Goal: Information Seeking & Learning: Learn about a topic

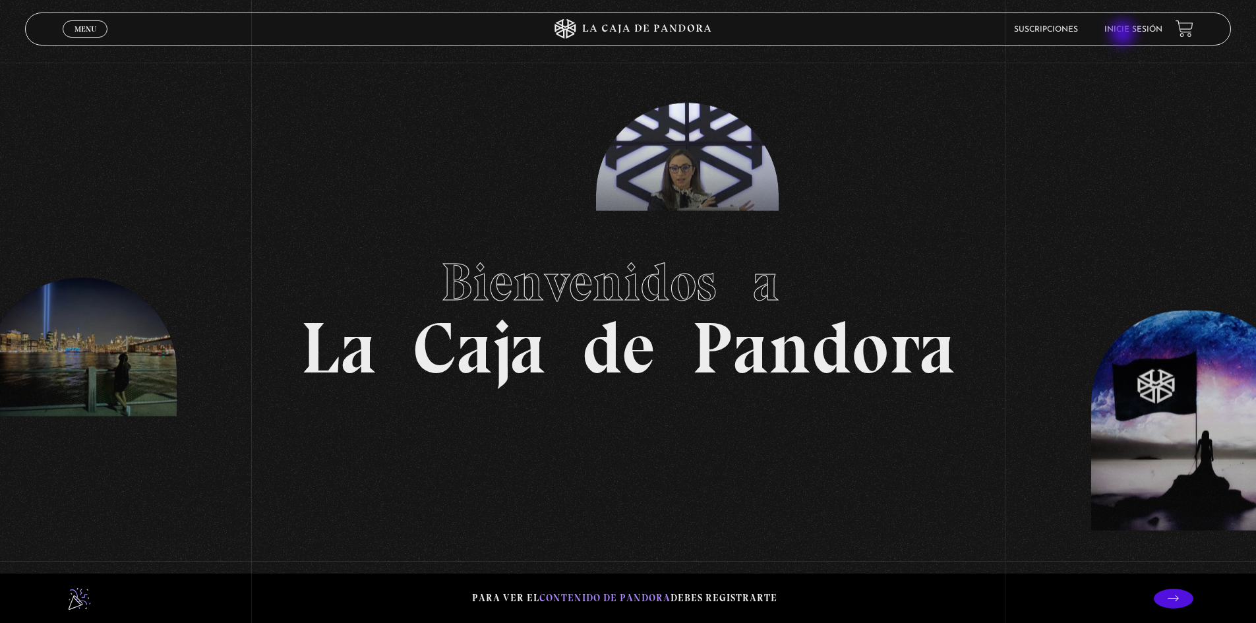
click at [1124, 34] on li "Inicie sesión" at bounding box center [1134, 29] width 58 height 20
click at [1139, 30] on link "Inicie sesión" at bounding box center [1134, 30] width 58 height 8
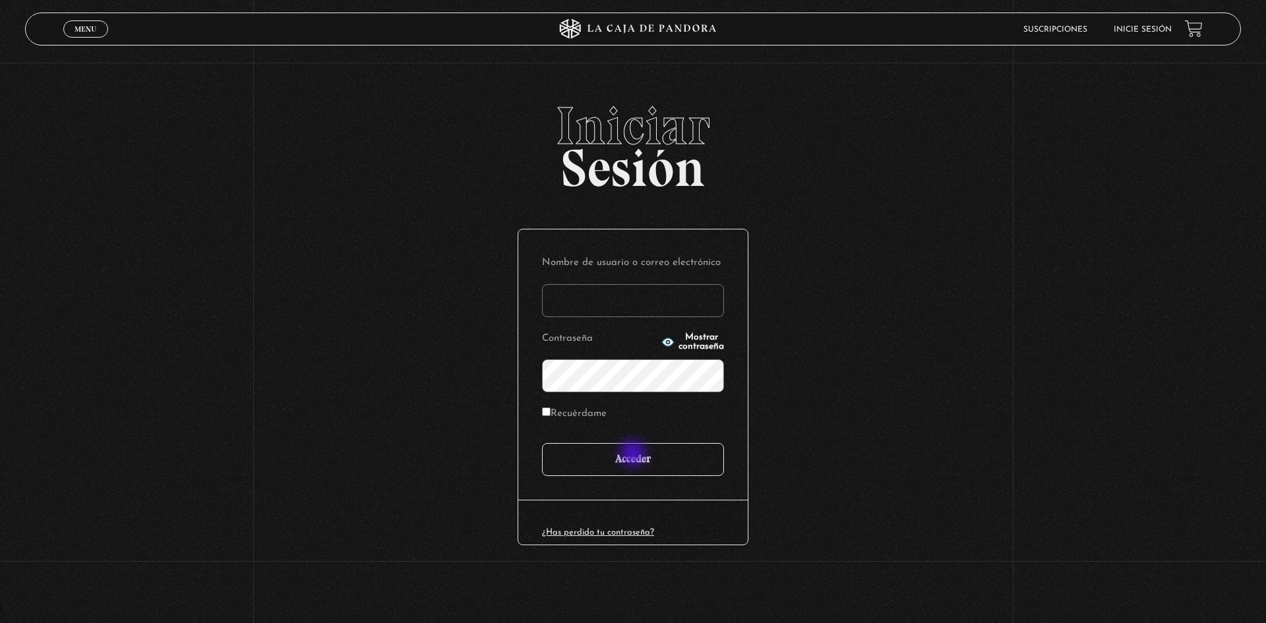
type input "motron"
click at [633, 466] on input "Acceder" at bounding box center [633, 459] width 182 height 33
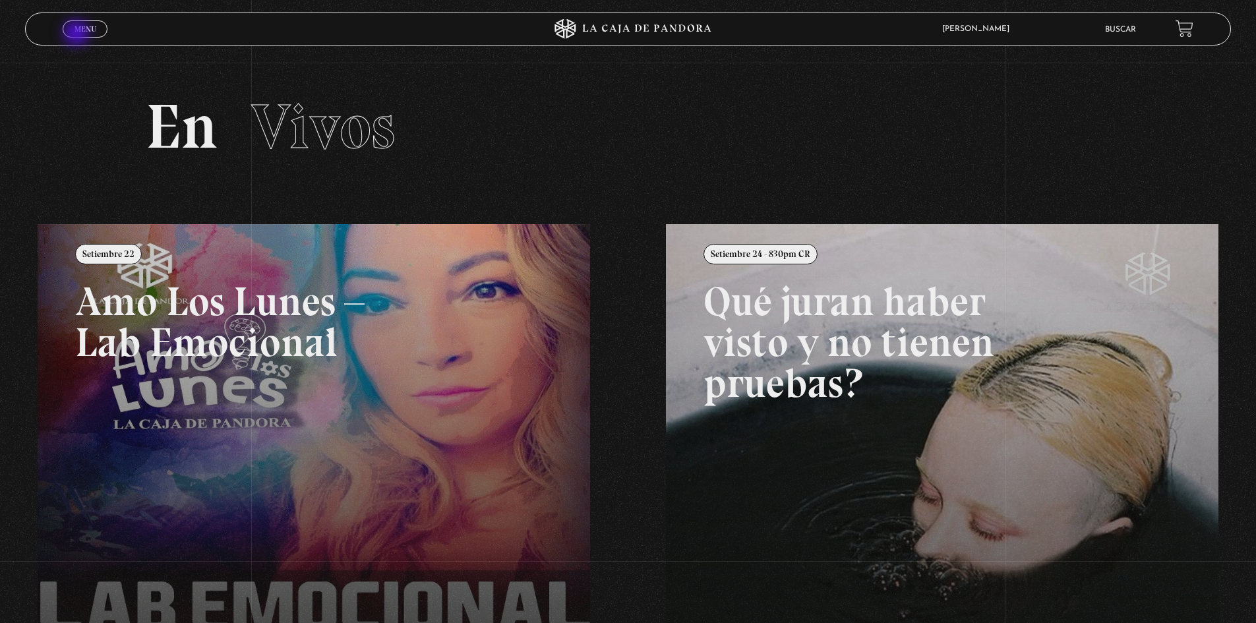
click at [78, 34] on link "Menu Cerrar" at bounding box center [85, 28] width 45 height 17
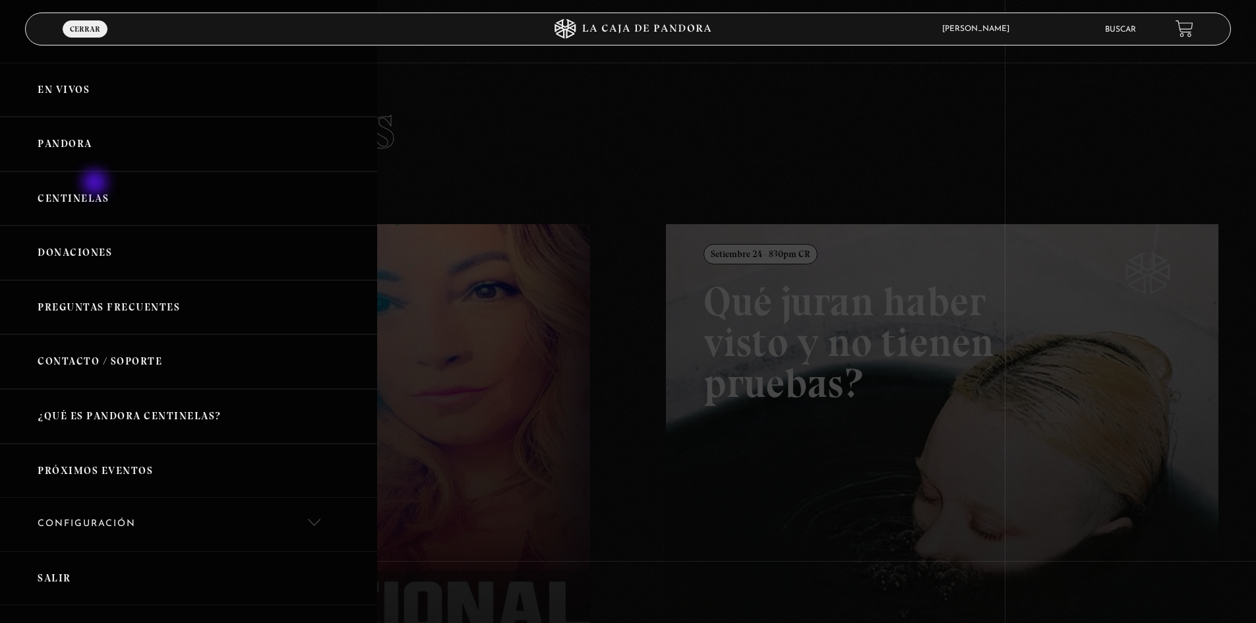
click at [95, 189] on link "Centinelas" at bounding box center [188, 198] width 377 height 55
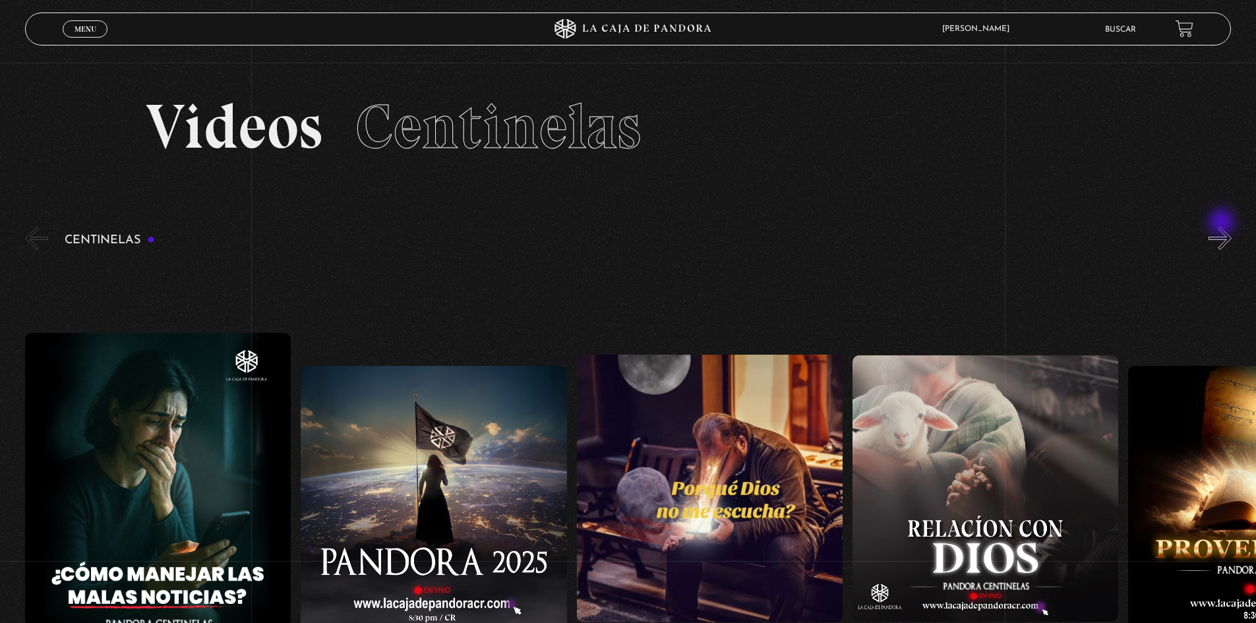
drag, startPoint x: 1225, startPoint y: 224, endPoint x: 1232, endPoint y: 224, distance: 7.3
click at [1232, 227] on button "»" at bounding box center [1220, 238] width 23 height 23
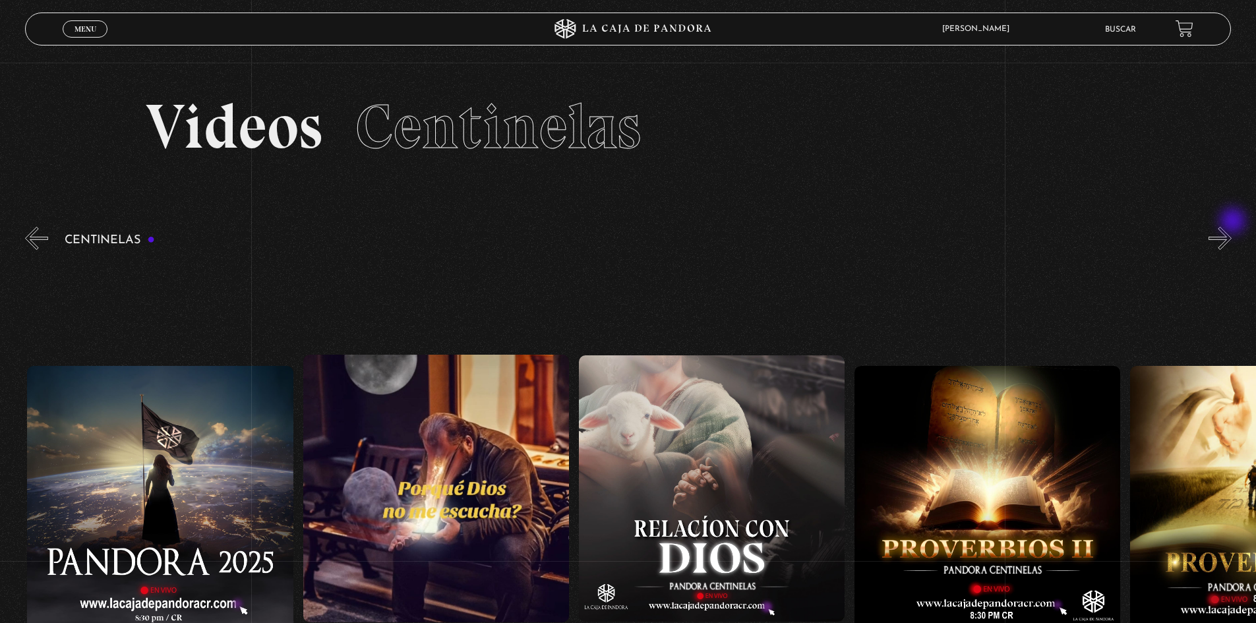
click at [1235, 222] on section "Videos Centinelas" at bounding box center [628, 144] width 1256 height 162
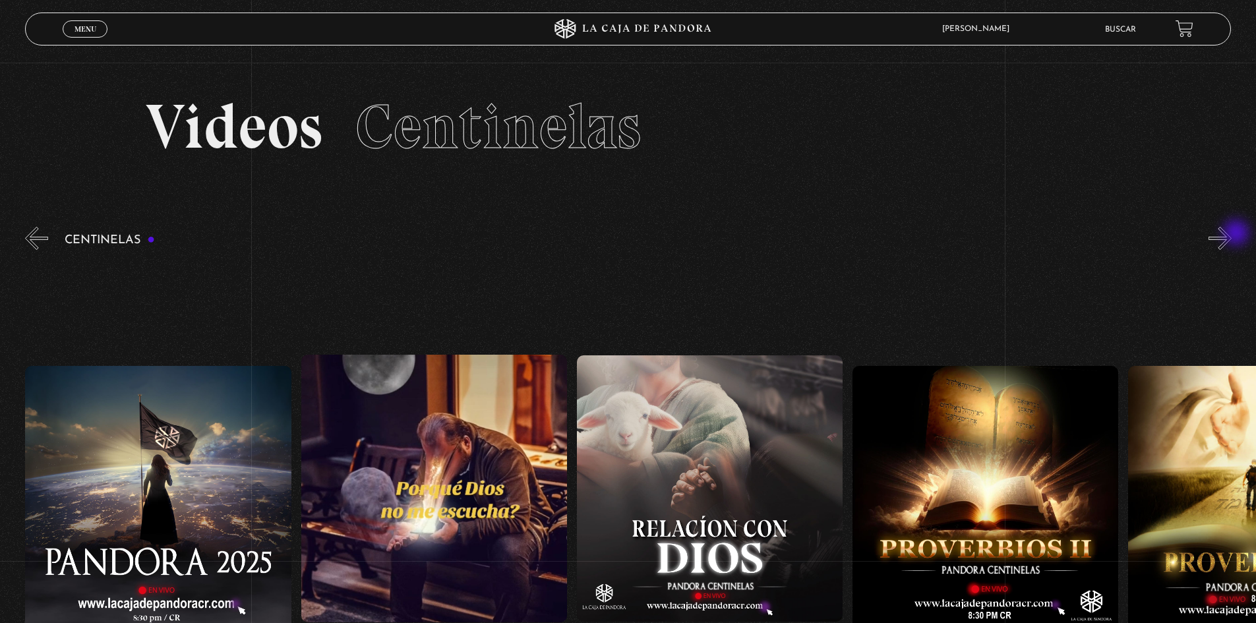
click at [1232, 234] on button "»" at bounding box center [1220, 238] width 23 height 23
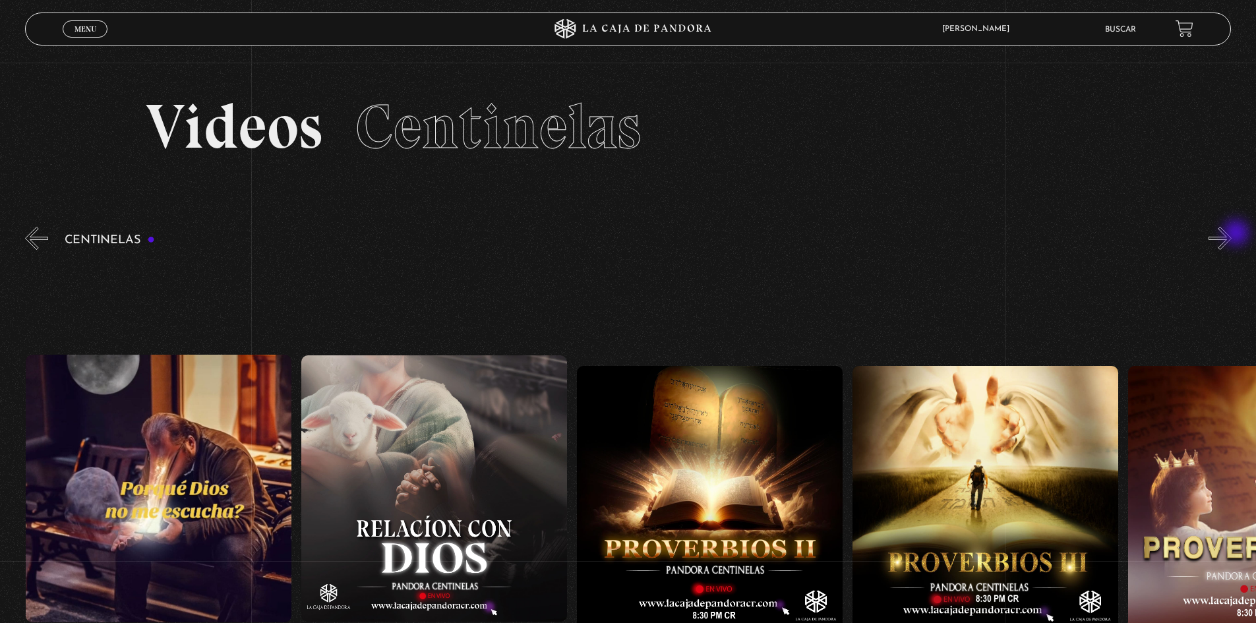
click at [1232, 234] on button "»" at bounding box center [1220, 238] width 23 height 23
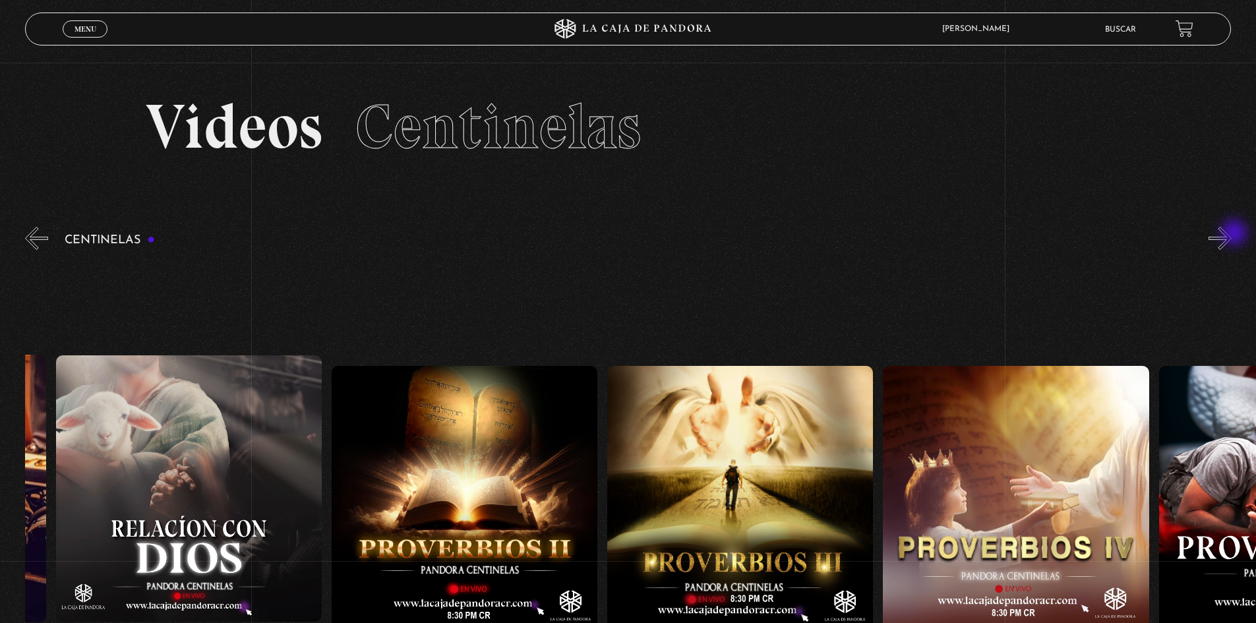
click at [1232, 234] on button "»" at bounding box center [1220, 238] width 23 height 23
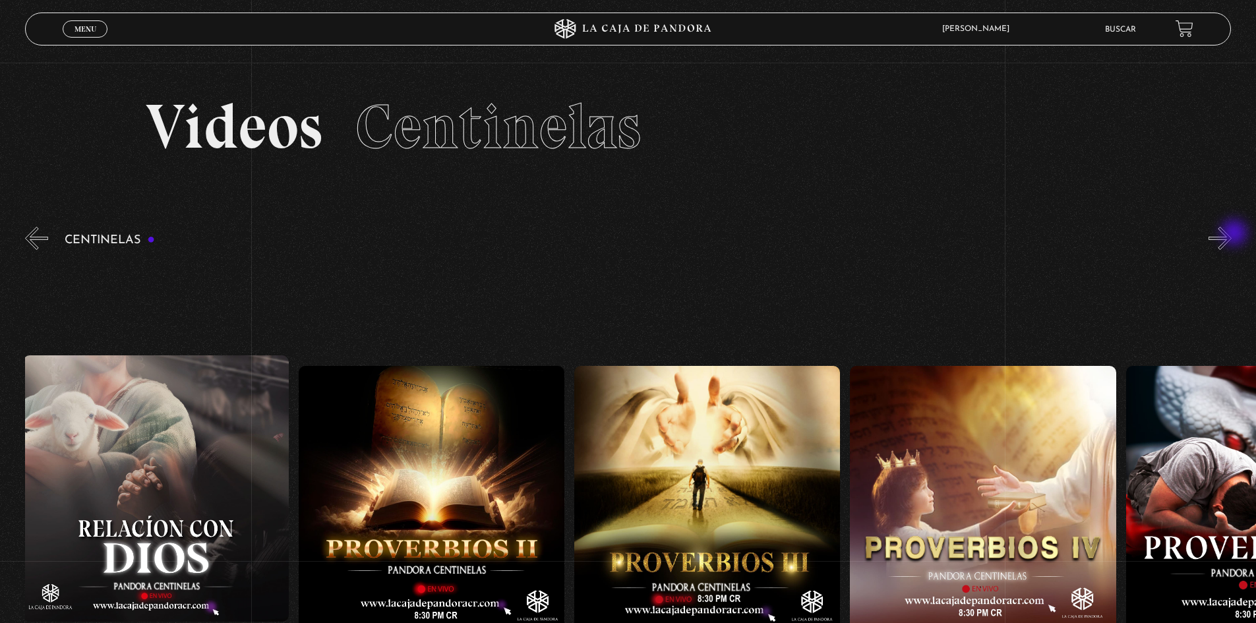
click at [1232, 234] on button "»" at bounding box center [1220, 238] width 23 height 23
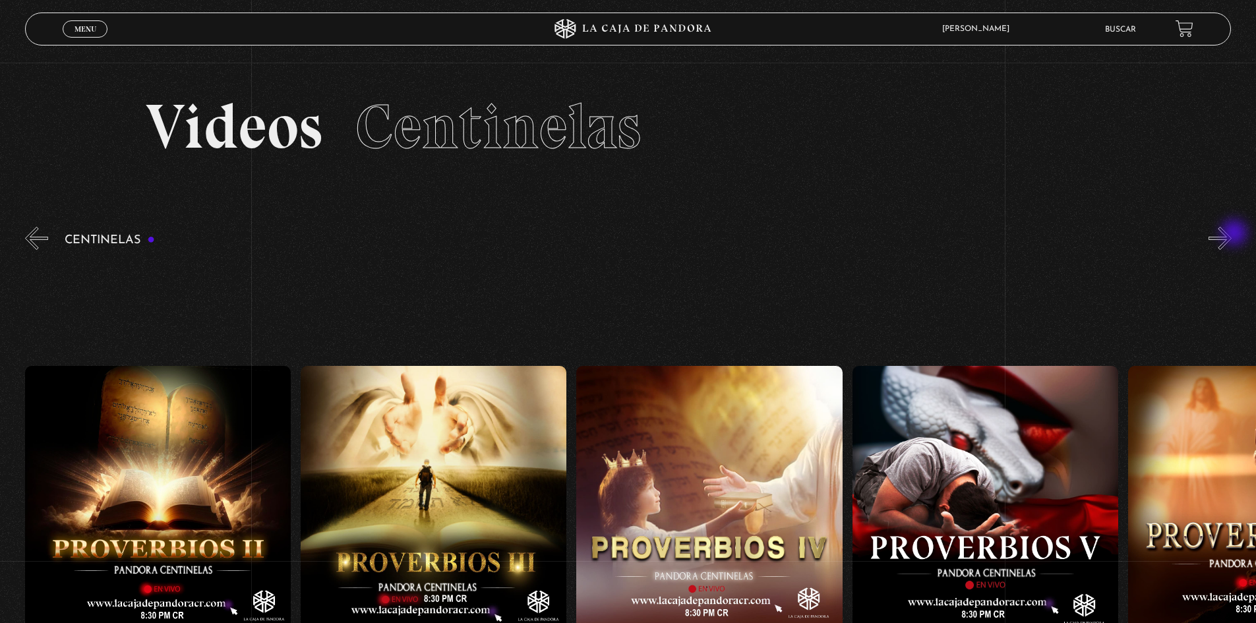
click at [1232, 234] on button "»" at bounding box center [1220, 238] width 23 height 23
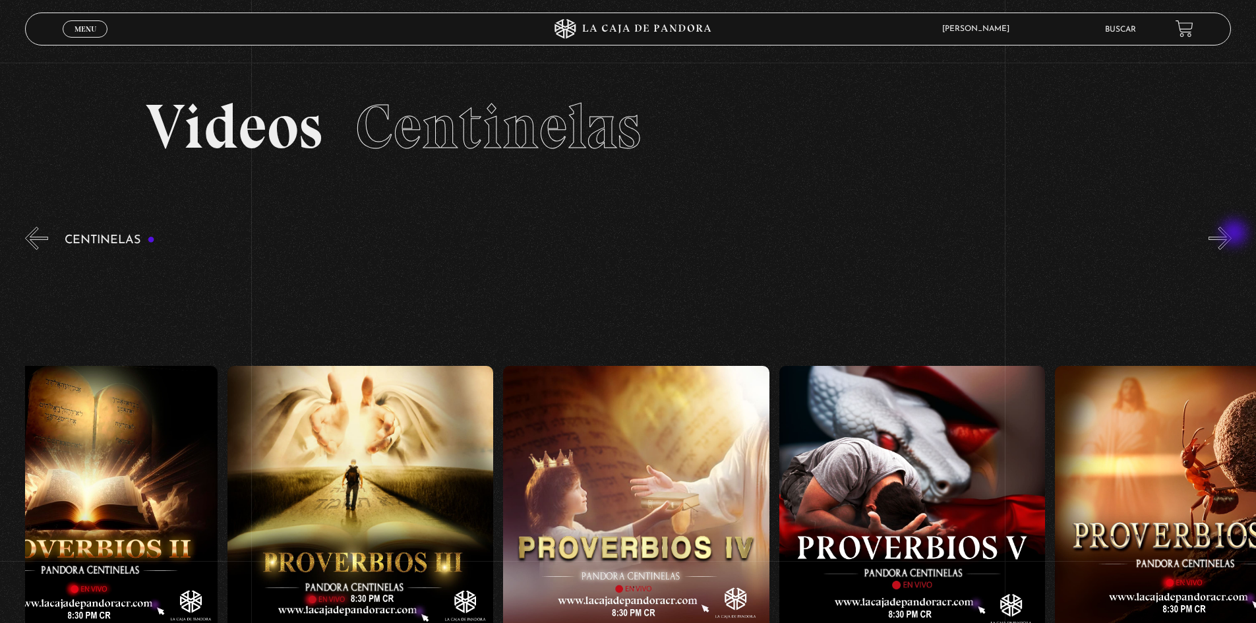
click at [1232, 234] on button "»" at bounding box center [1220, 238] width 23 height 23
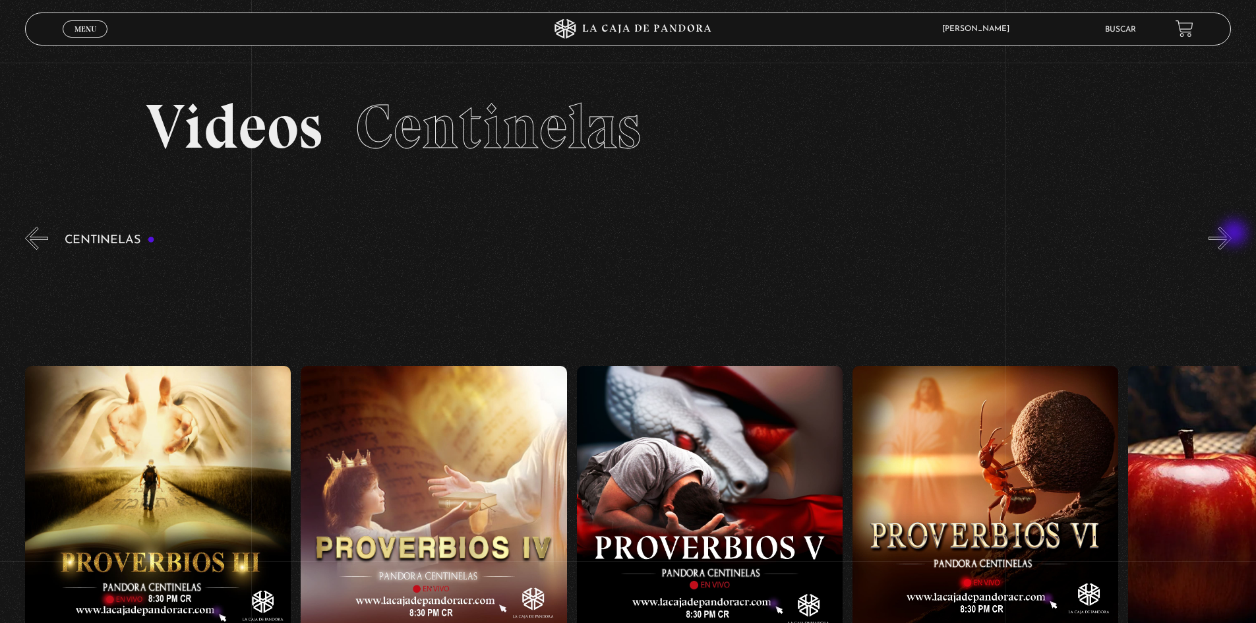
click at [1232, 234] on button "»" at bounding box center [1220, 238] width 23 height 23
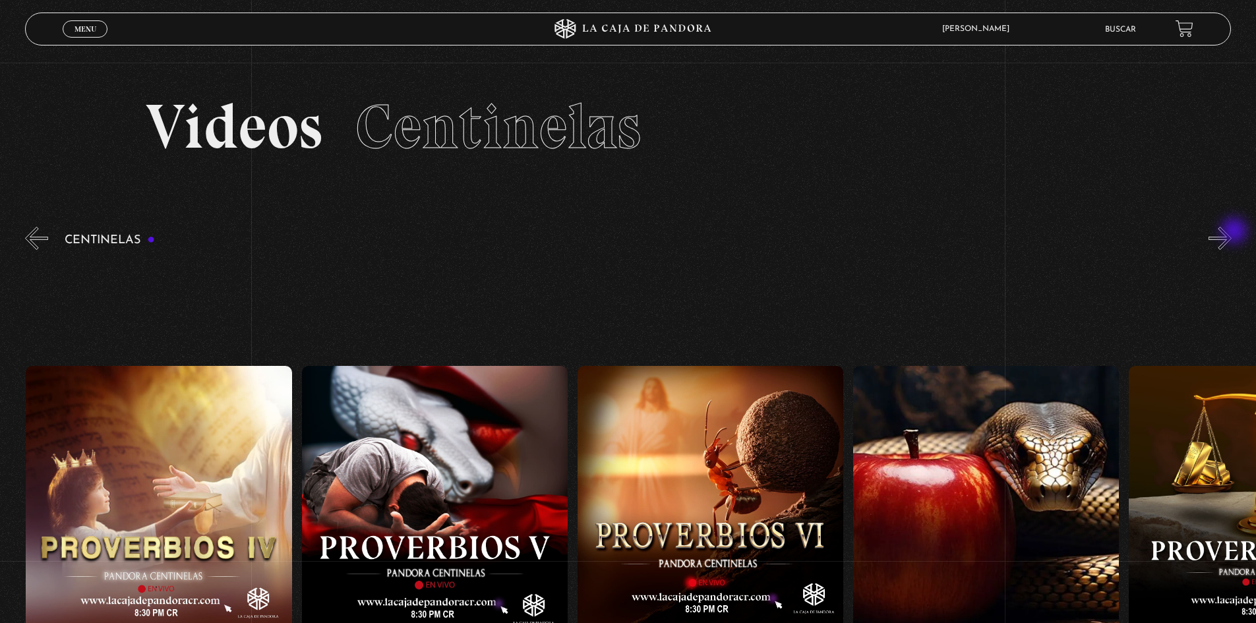
scroll to position [0, 1655]
click at [702, 463] on figure at bounding box center [710, 499] width 266 height 266
click at [701, 477] on figure at bounding box center [710, 499] width 266 height 266
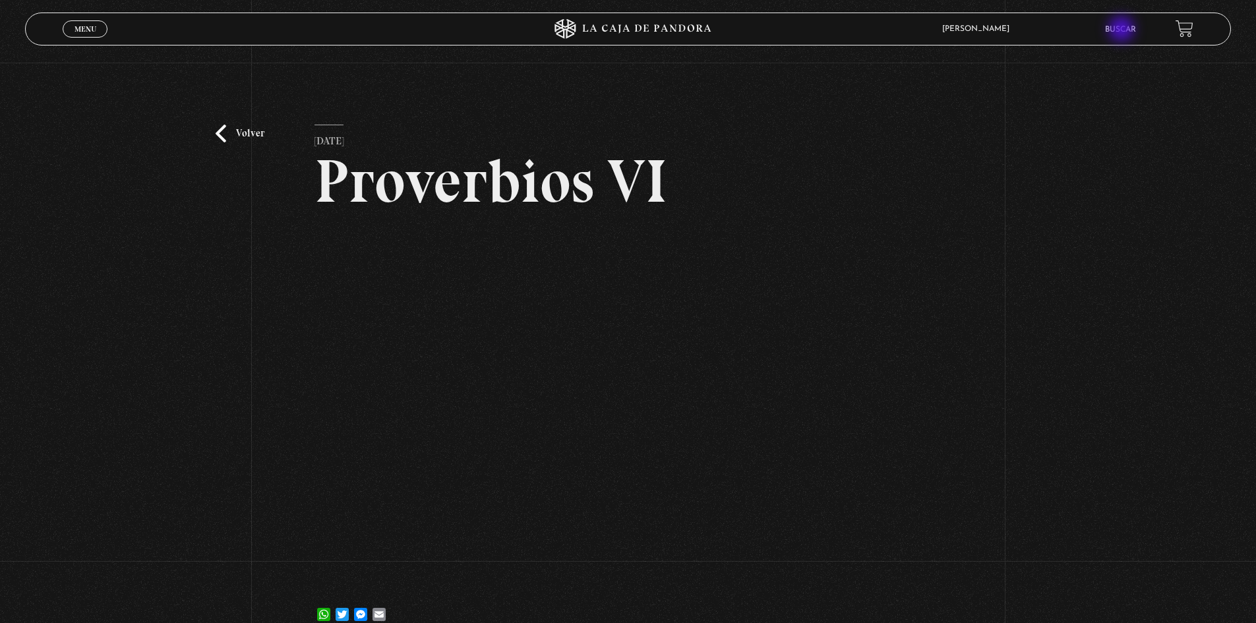
click at [1123, 30] on link "Buscar" at bounding box center [1120, 30] width 31 height 8
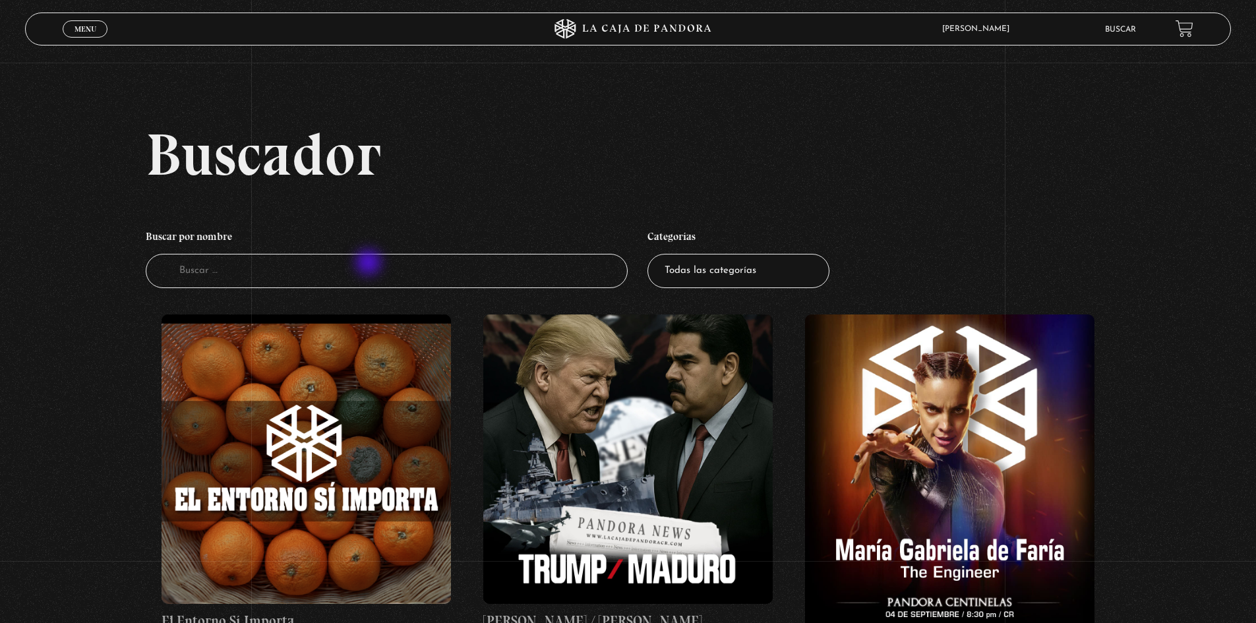
click at [370, 264] on input "Buscador" at bounding box center [387, 271] width 483 height 35
type input "la pasion"
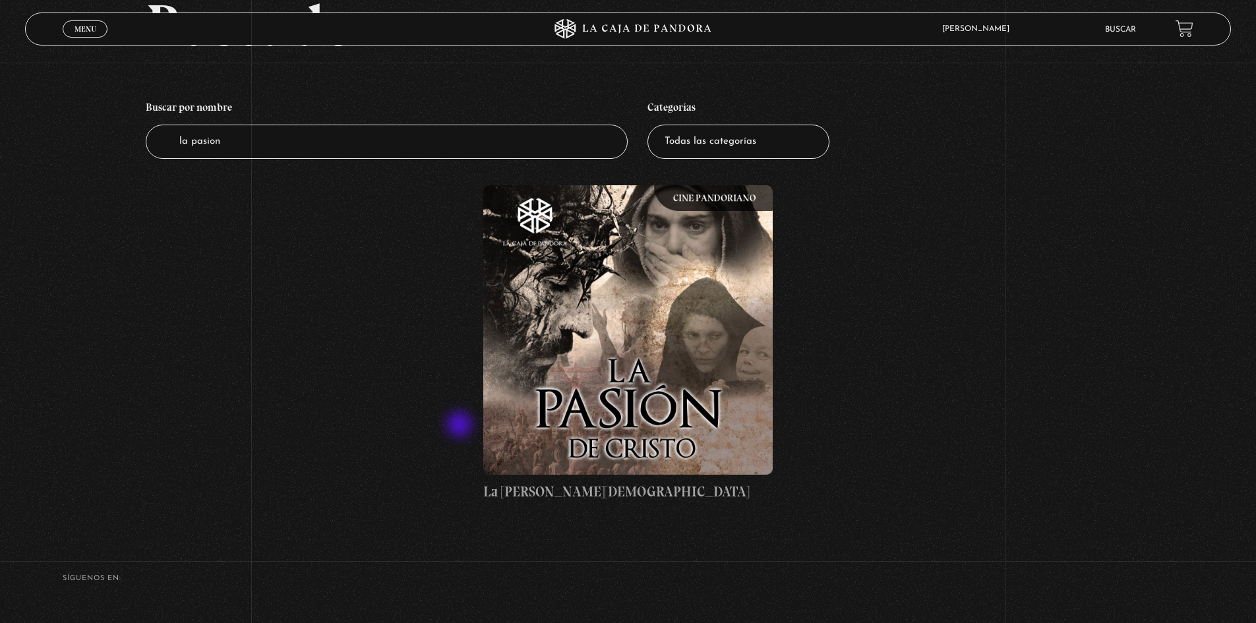
scroll to position [132, 0]
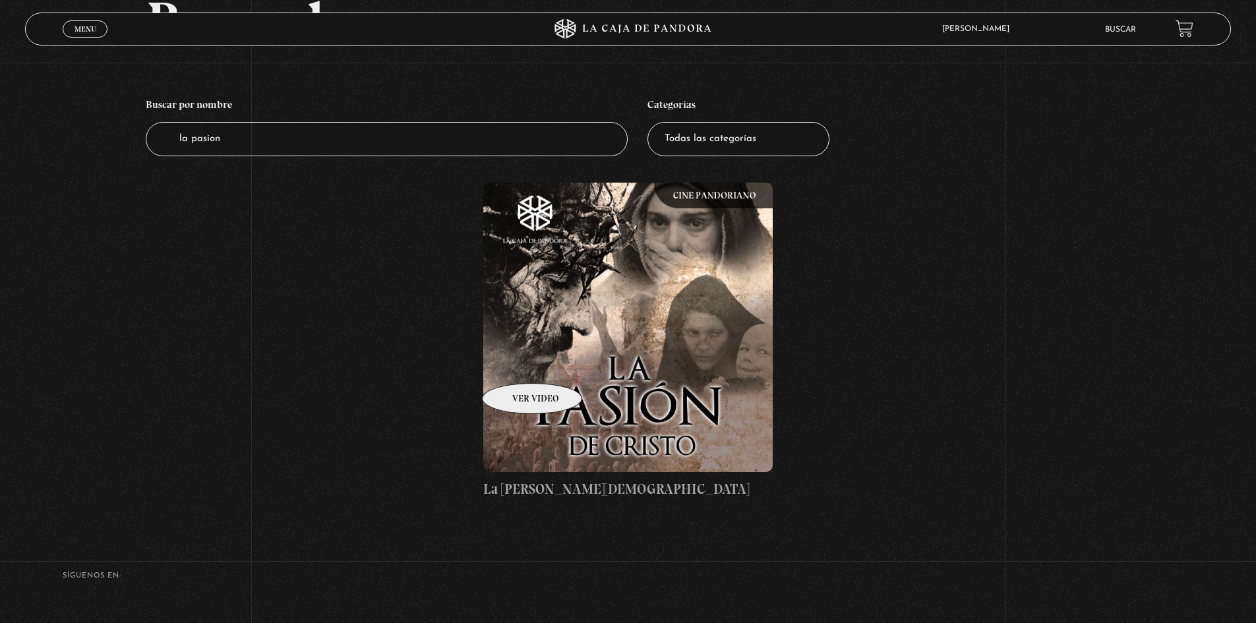
click at [669, 295] on figure at bounding box center [628, 328] width 290 height 290
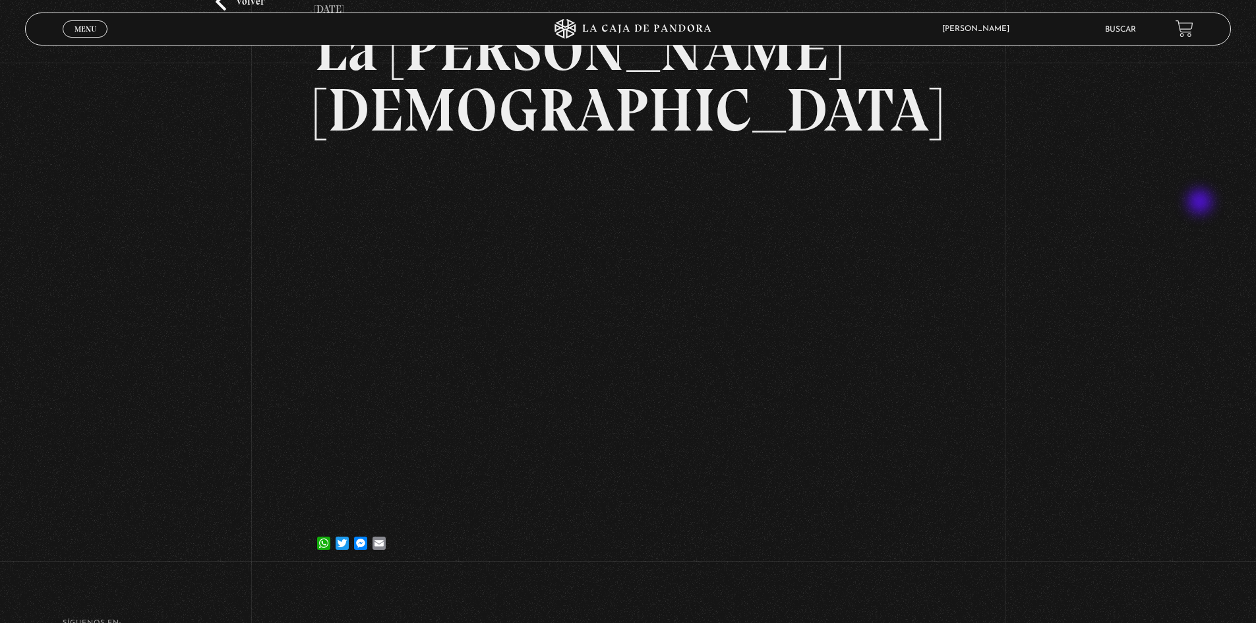
scroll to position [198, 0]
